Goal: Find specific page/section: Find specific page/section

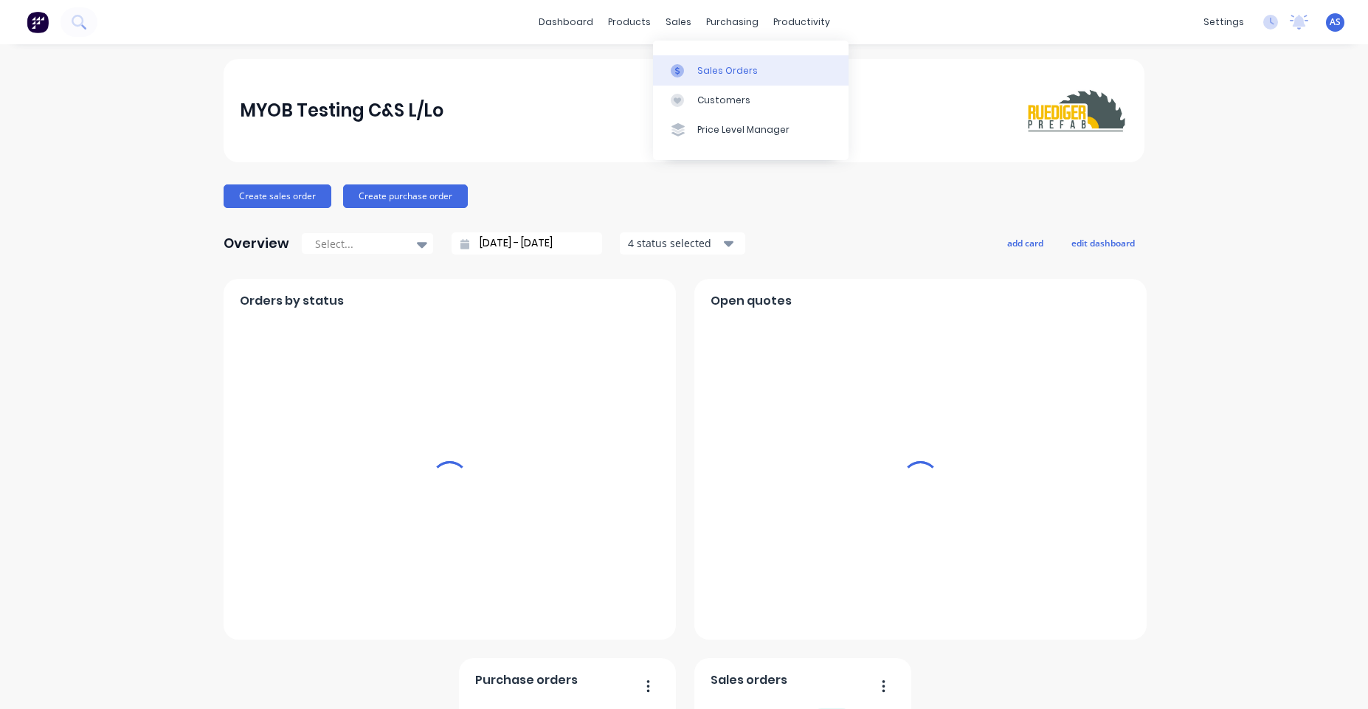
click at [682, 60] on link "Sales Orders" at bounding box center [751, 70] width 196 height 30
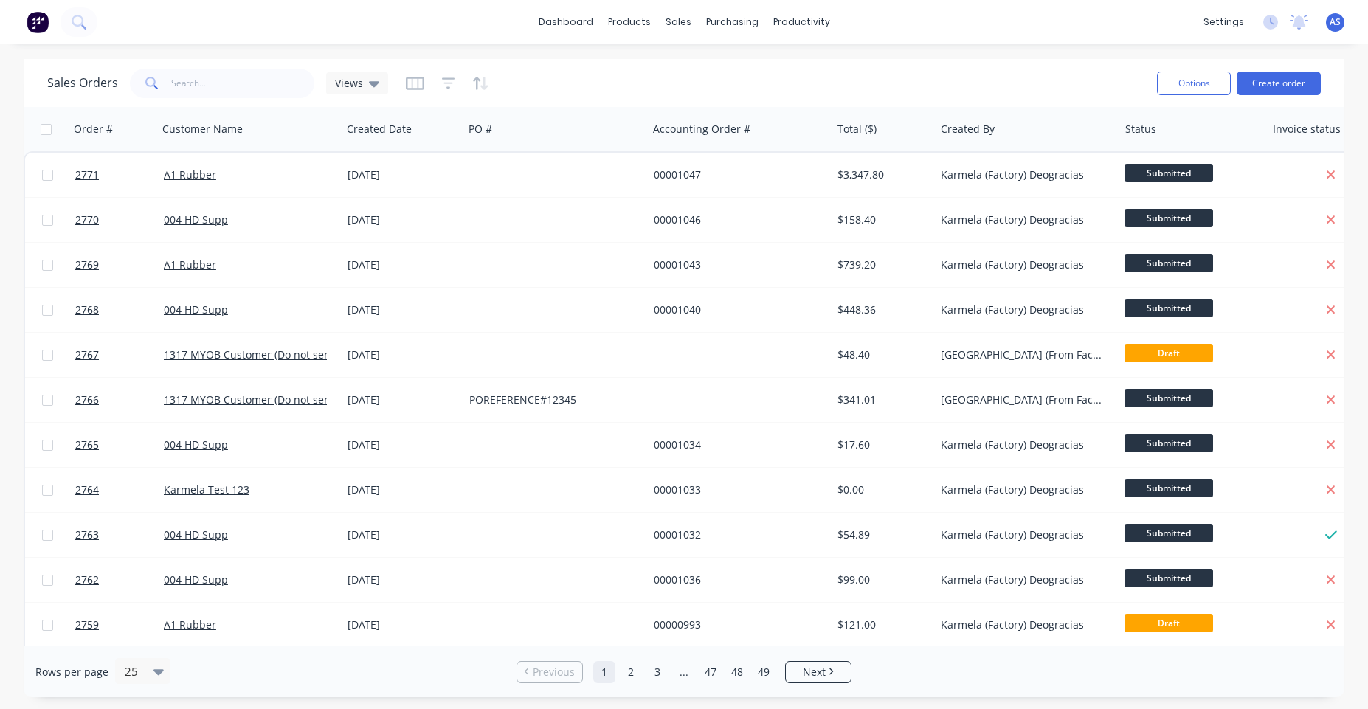
drag, startPoint x: 193, startPoint y: 170, endPoint x: 370, endPoint y: 32, distance: 224.5
click at [369, 32] on div "dashboard products sales purchasing productivity dashboard products Product Cat…" at bounding box center [684, 354] width 1368 height 709
click at [1210, 89] on button "Options" at bounding box center [1194, 84] width 74 height 24
click at [1070, 72] on div "Sales Orders Views" at bounding box center [596, 83] width 1098 height 36
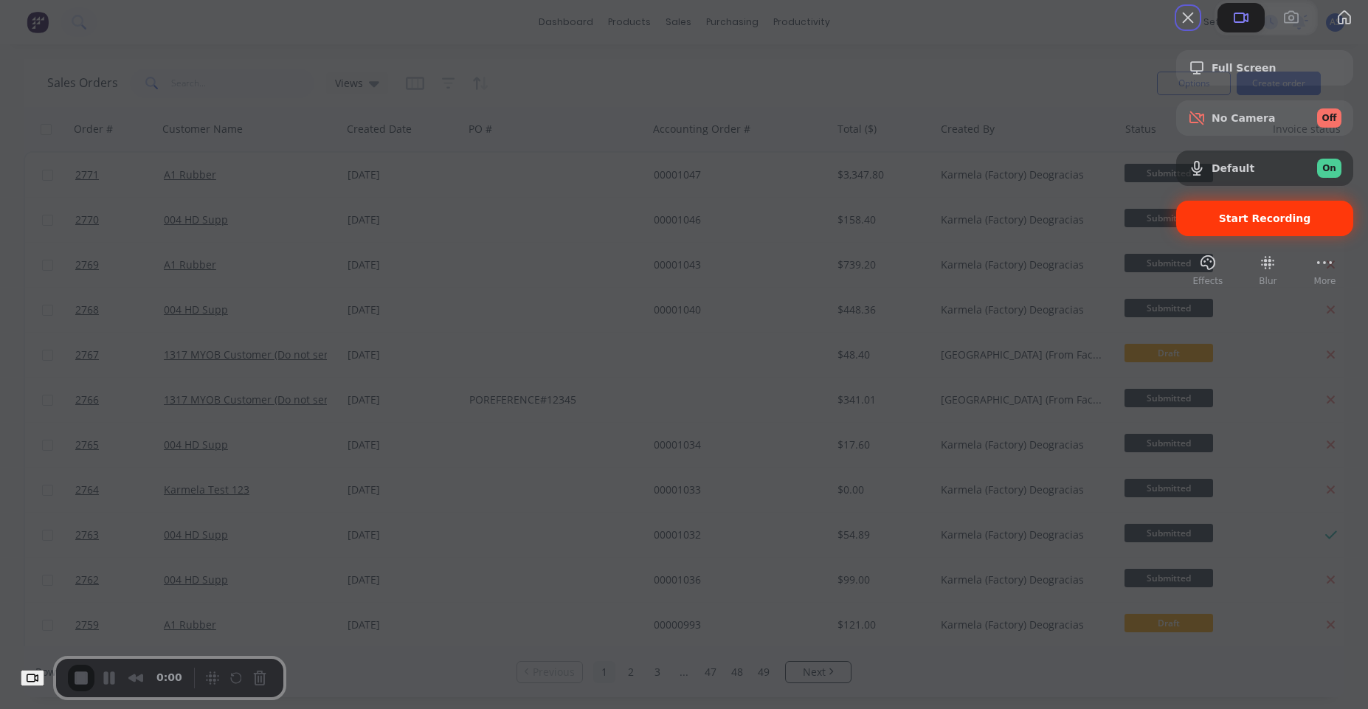
click at [1240, 224] on span "Start Recording" at bounding box center [1265, 219] width 92 height 12
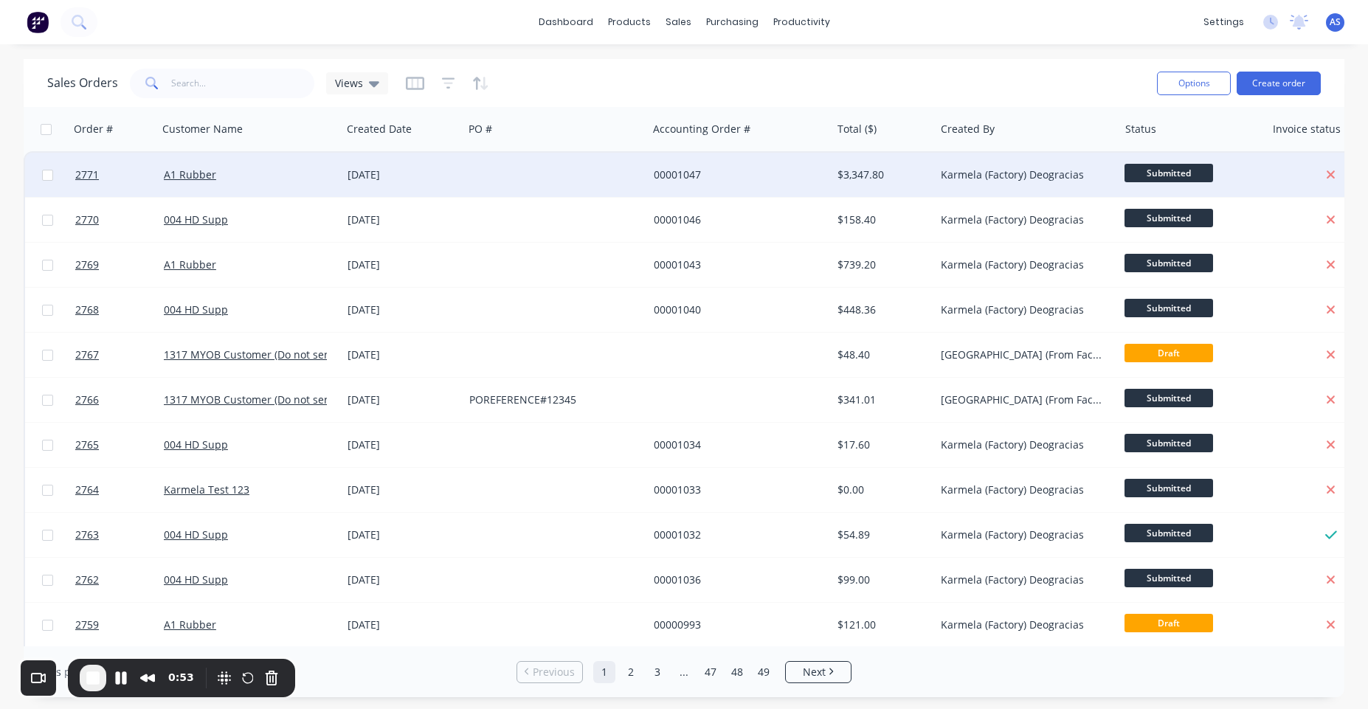
click at [548, 178] on div at bounding box center [555, 175] width 184 height 44
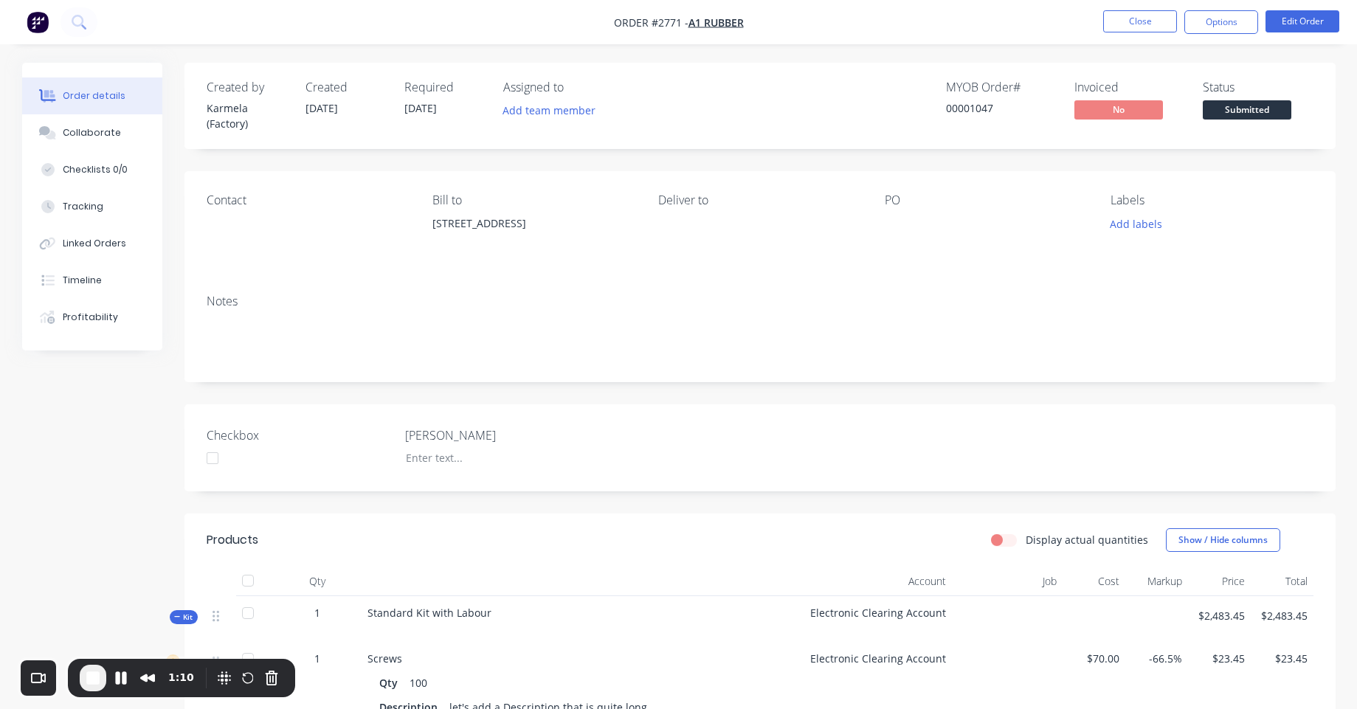
click at [85, 673] on span "End Recording" at bounding box center [93, 678] width 18 height 18
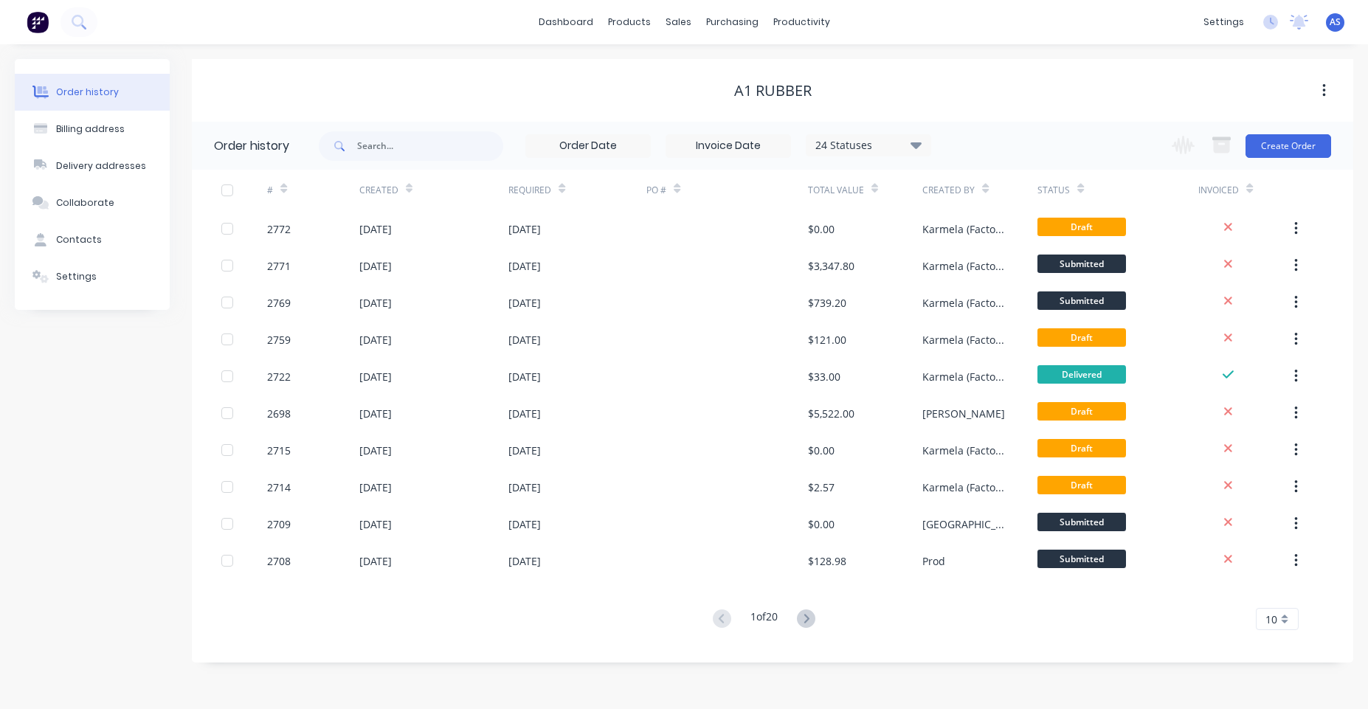
click at [33, 19] on img at bounding box center [38, 22] width 22 height 22
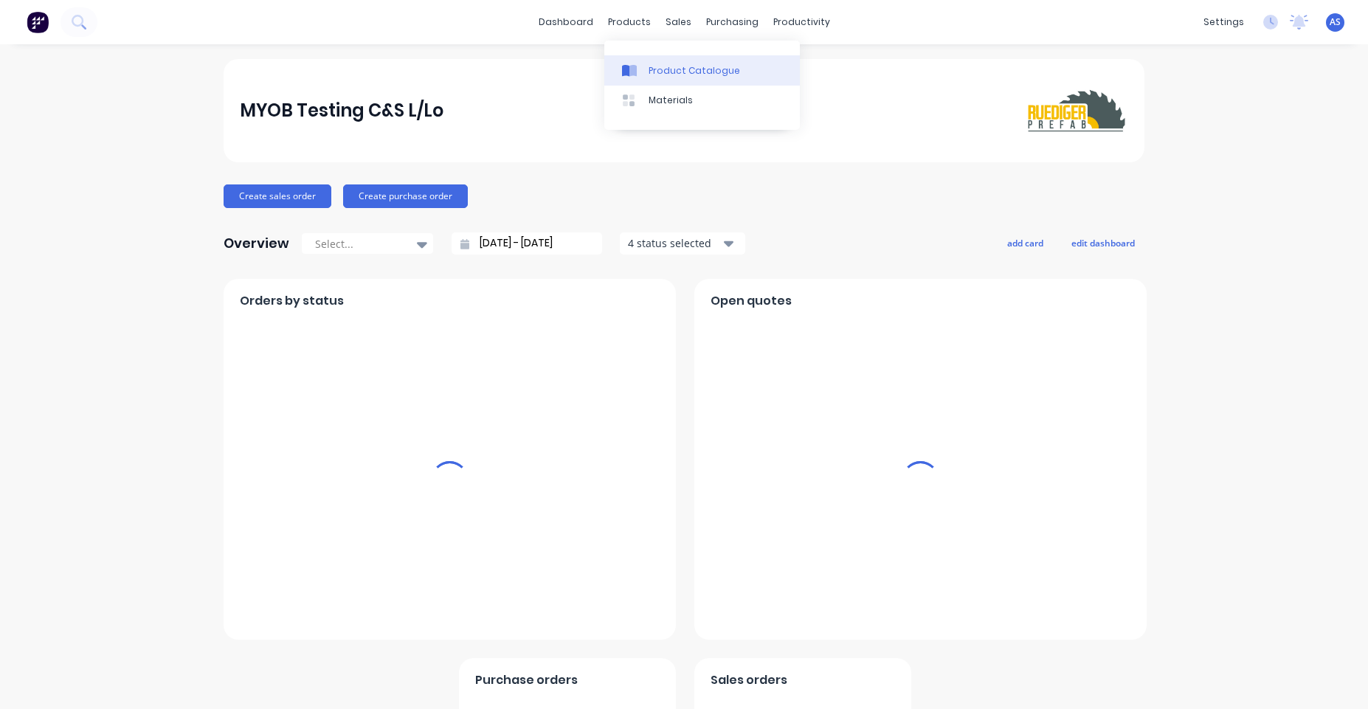
click at [652, 61] on link "Product Catalogue" at bounding box center [702, 70] width 196 height 30
